Goal: Task Accomplishment & Management: Use online tool/utility

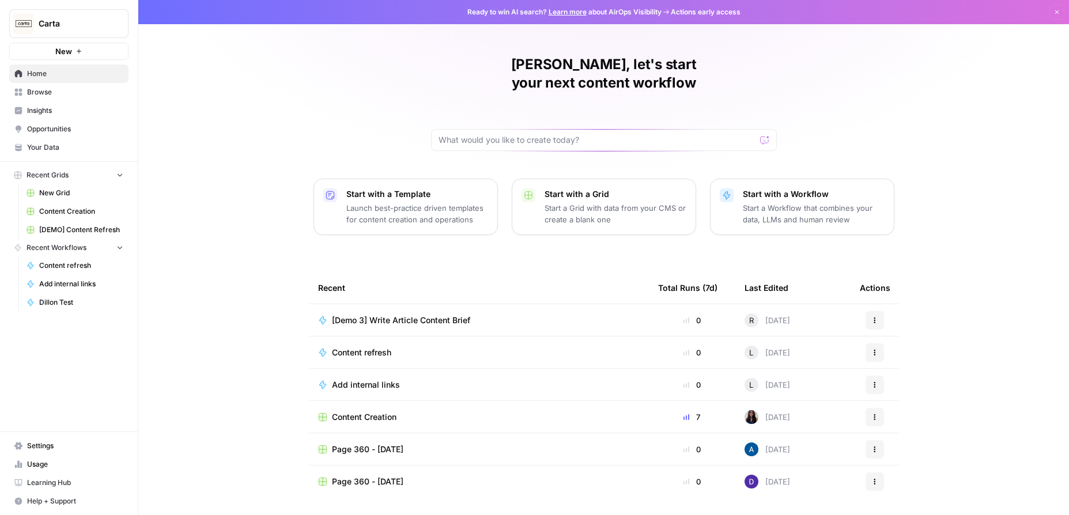
click at [46, 92] on span "Browse" at bounding box center [75, 92] width 96 height 10
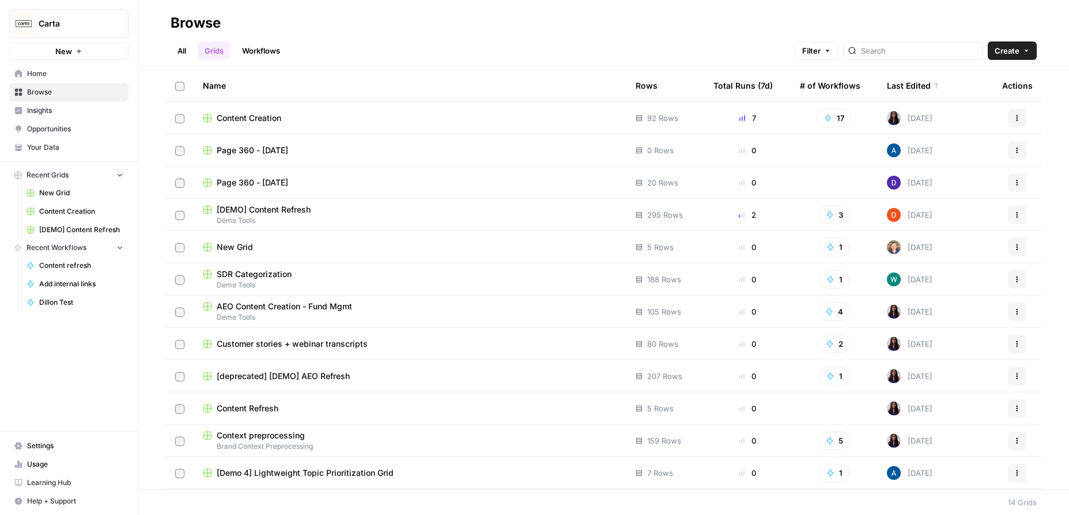
click at [255, 117] on span "Content Creation" at bounding box center [249, 118] width 65 height 12
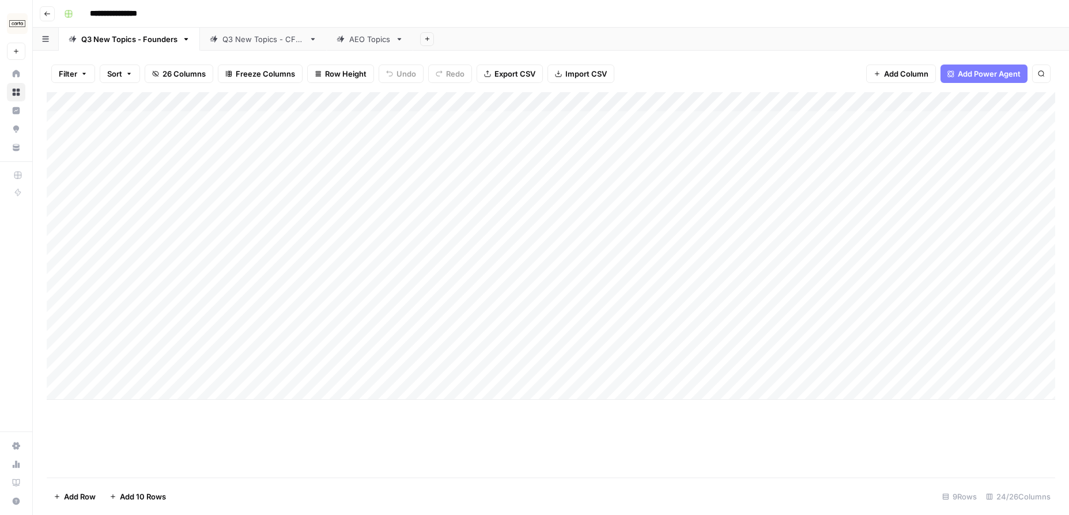
click at [256, 34] on div "Q3 New Topics - CFOs" at bounding box center [264, 39] width 82 height 12
click at [636, 289] on div "Add Column" at bounding box center [551, 285] width 1009 height 386
click at [638, 262] on div "Add Column" at bounding box center [551, 285] width 1009 height 386
click at [636, 263] on div "Add Column" at bounding box center [551, 285] width 1009 height 386
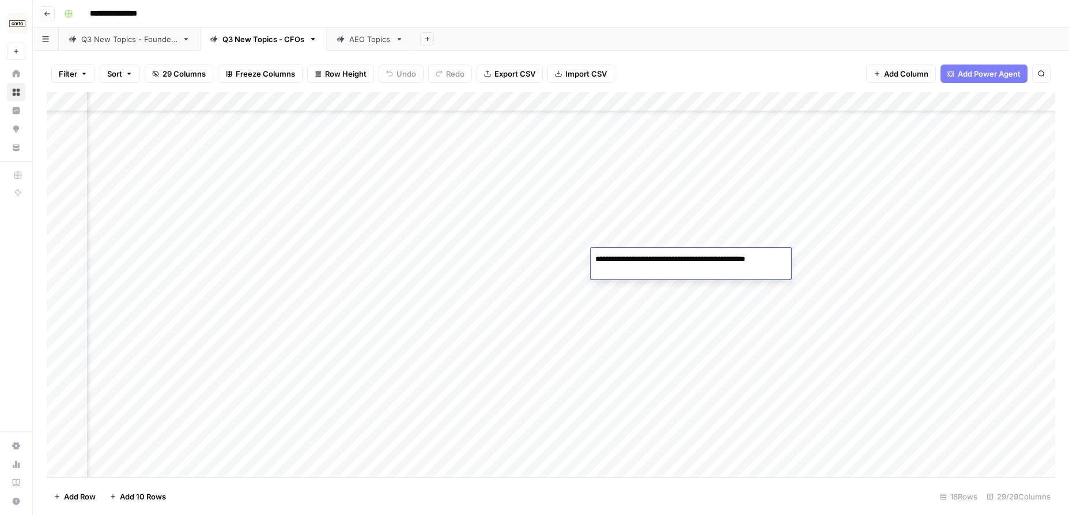
click at [669, 261] on textarea "**********" at bounding box center [690, 259] width 199 height 16
click at [689, 34] on div "Add Sheet" at bounding box center [741, 39] width 656 height 23
